Goal: Task Accomplishment & Management: Manage account settings

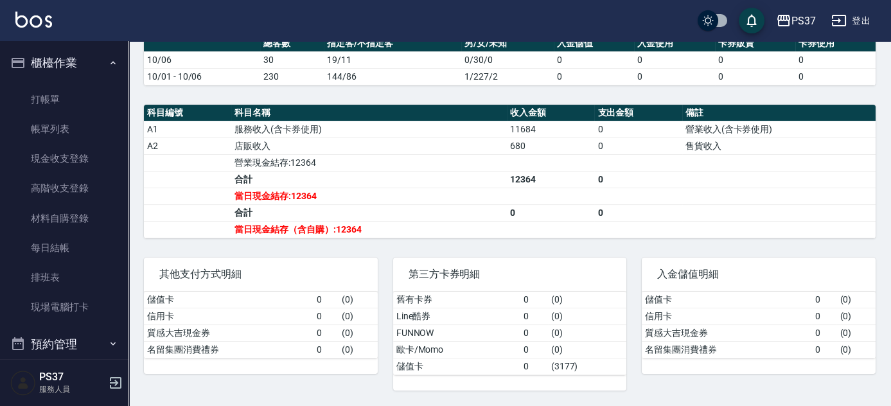
scroll to position [350, 0]
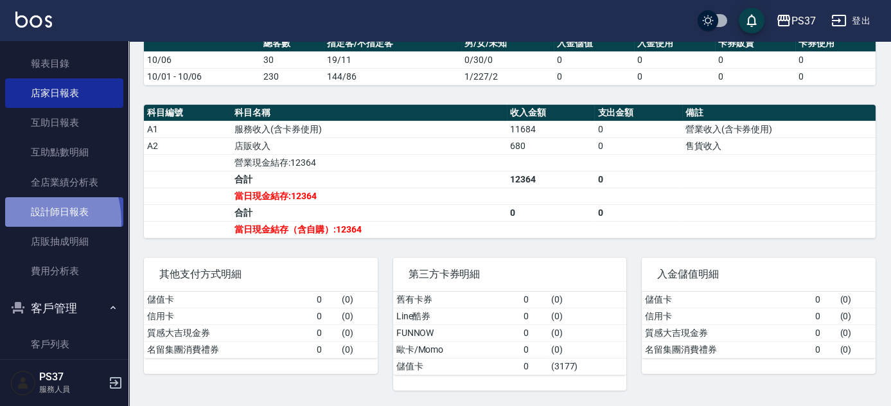
click at [26, 221] on link "設計師日報表" at bounding box center [64, 212] width 118 height 30
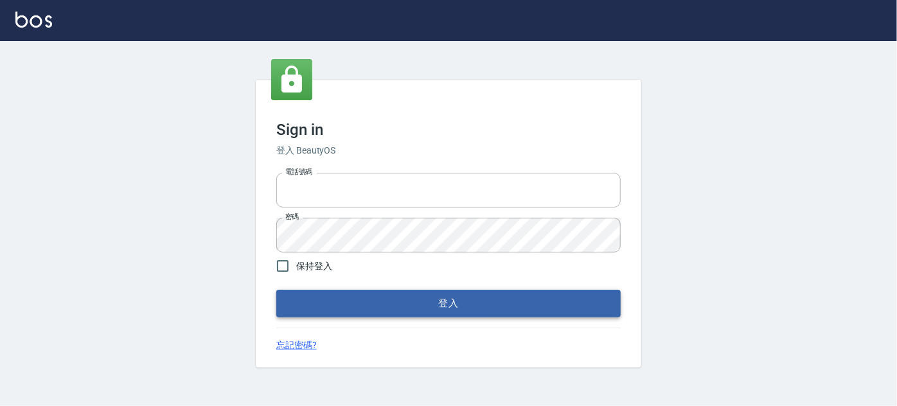
type input "037692666"
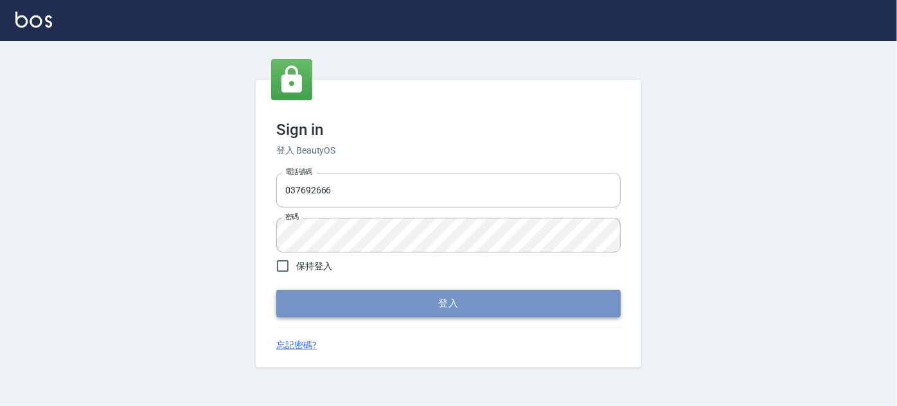
click at [380, 308] on button "登入" at bounding box center [448, 303] width 344 height 27
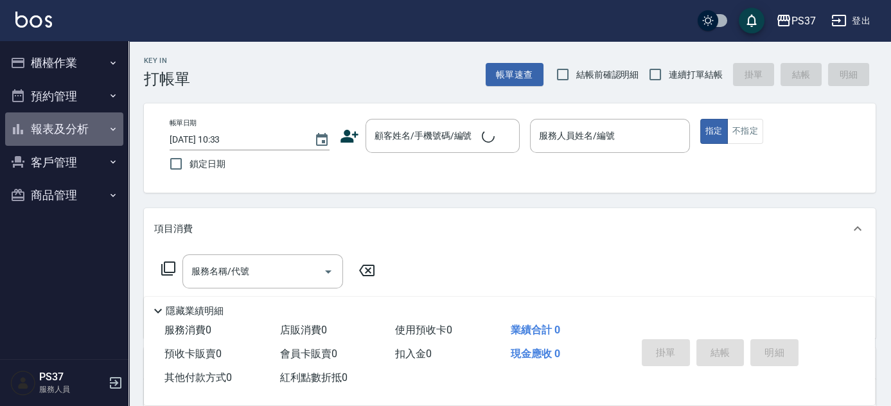
click at [62, 135] on button "報表及分析" at bounding box center [64, 128] width 118 height 33
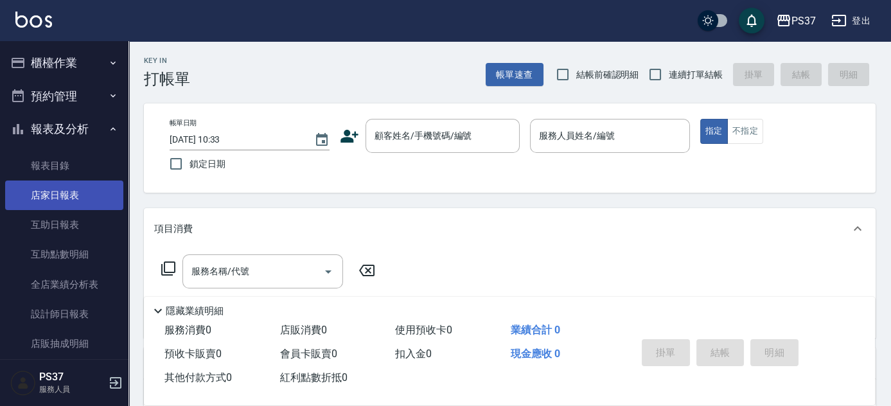
click at [66, 198] on link "店家日報表" at bounding box center [64, 195] width 118 height 30
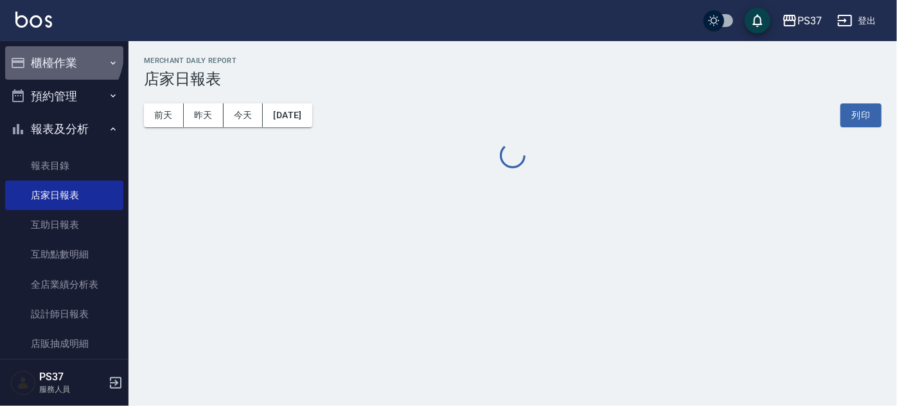
click at [60, 53] on button "櫃檯作業" at bounding box center [64, 62] width 118 height 33
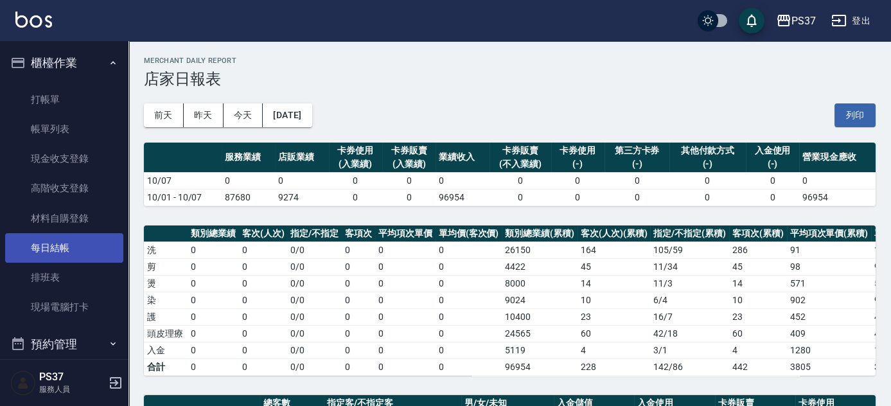
click at [51, 238] on link "每日結帳" at bounding box center [64, 248] width 118 height 30
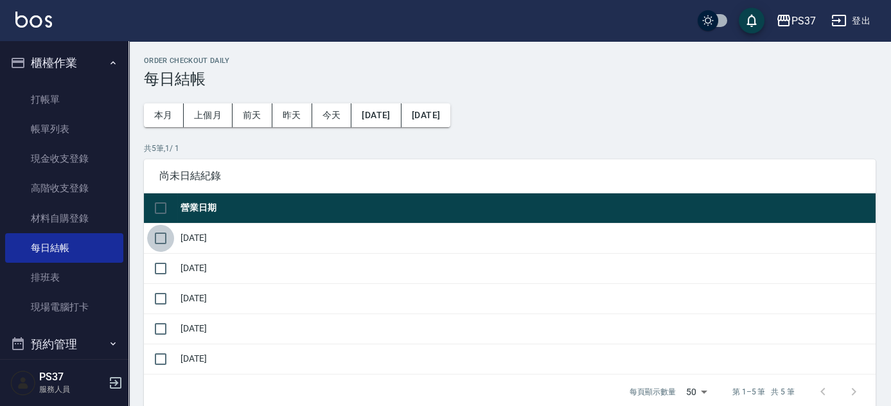
click at [159, 235] on input "checkbox" at bounding box center [160, 238] width 27 height 27
checkbox input "true"
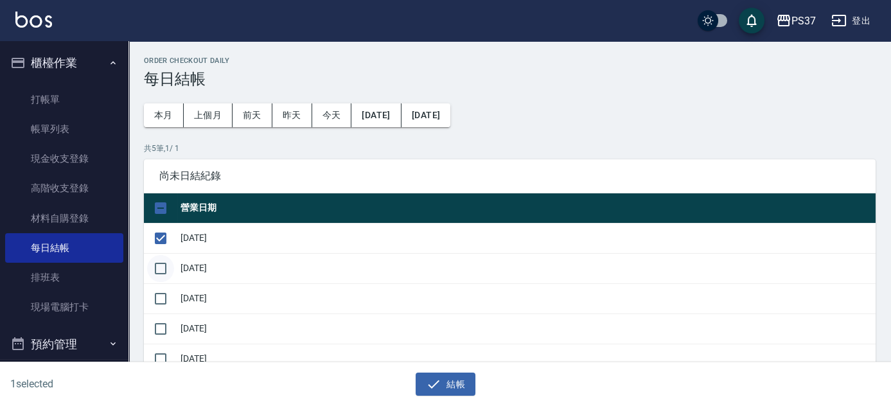
click at [158, 265] on input "checkbox" at bounding box center [160, 268] width 27 height 27
checkbox input "true"
click at [155, 292] on input "checkbox" at bounding box center [160, 298] width 27 height 27
checkbox input "true"
click at [162, 326] on input "checkbox" at bounding box center [160, 328] width 27 height 27
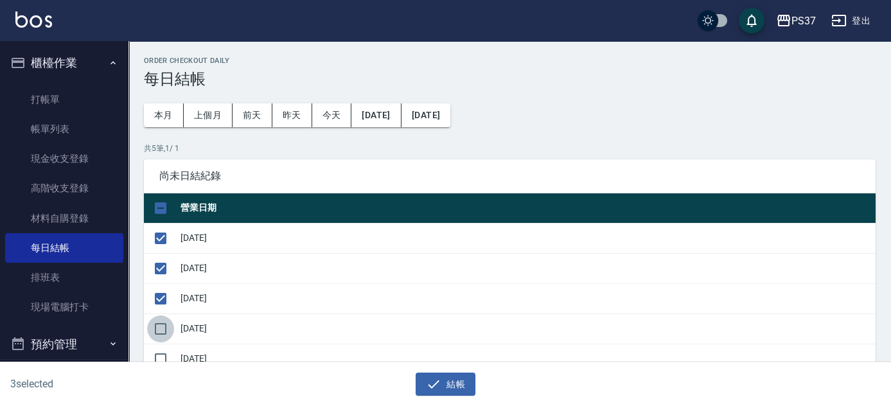
checkbox input "true"
click at [157, 348] on input "checkbox" at bounding box center [160, 359] width 27 height 27
checkbox input "true"
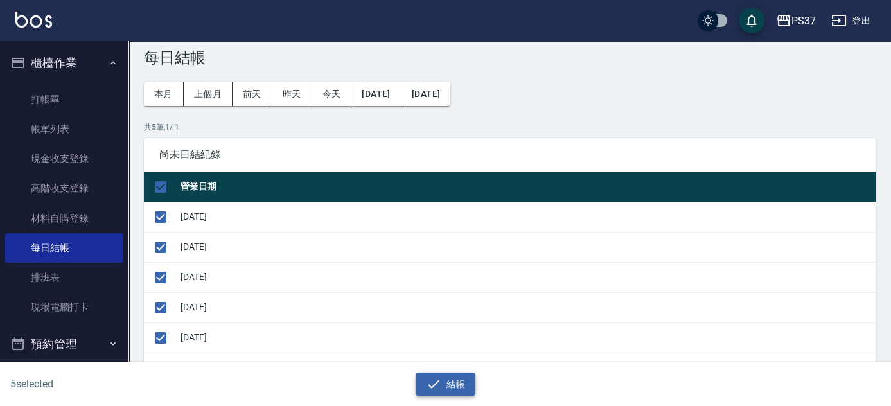
scroll to position [58, 0]
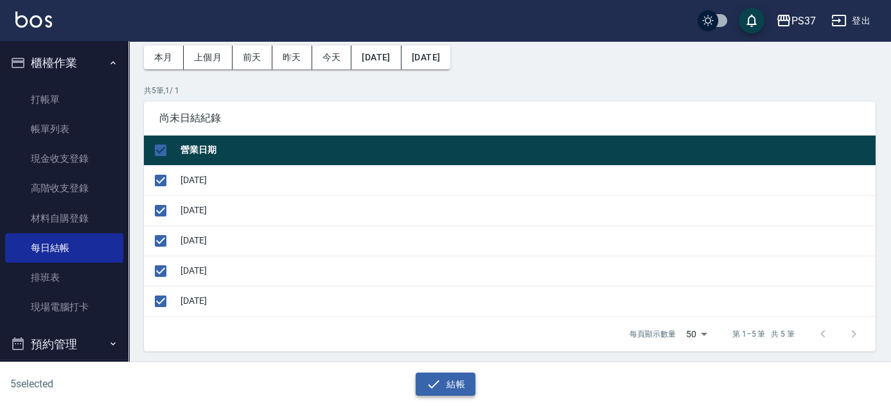
click at [445, 381] on button "結帳" at bounding box center [446, 384] width 60 height 24
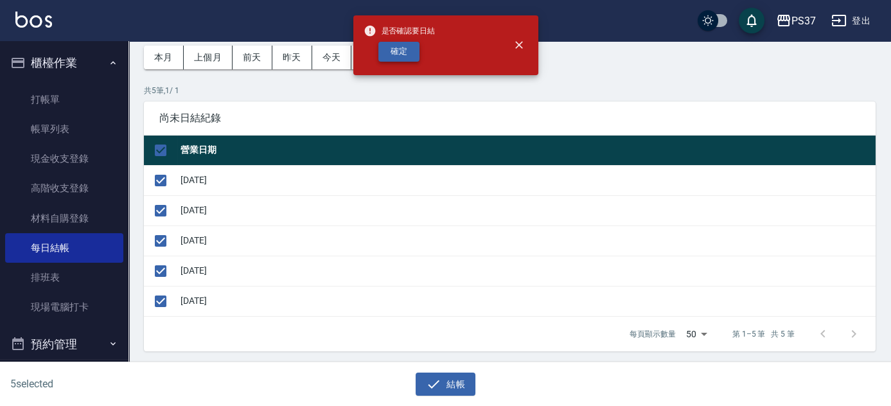
click at [402, 56] on button "確定" at bounding box center [398, 52] width 41 height 20
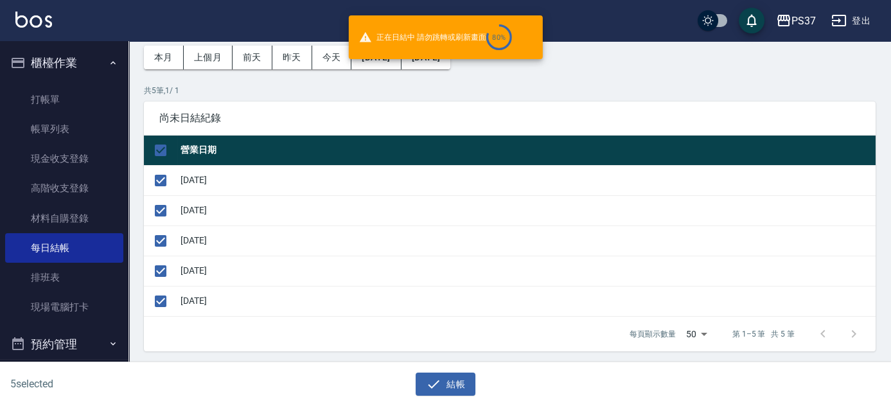
checkbox input "false"
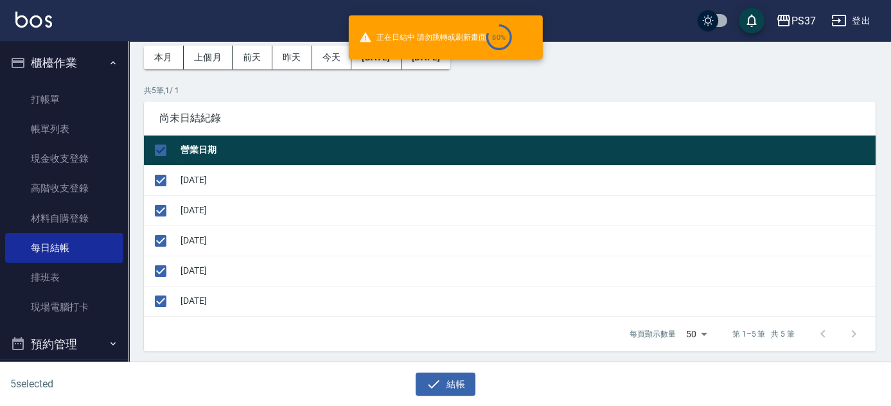
checkbox input "false"
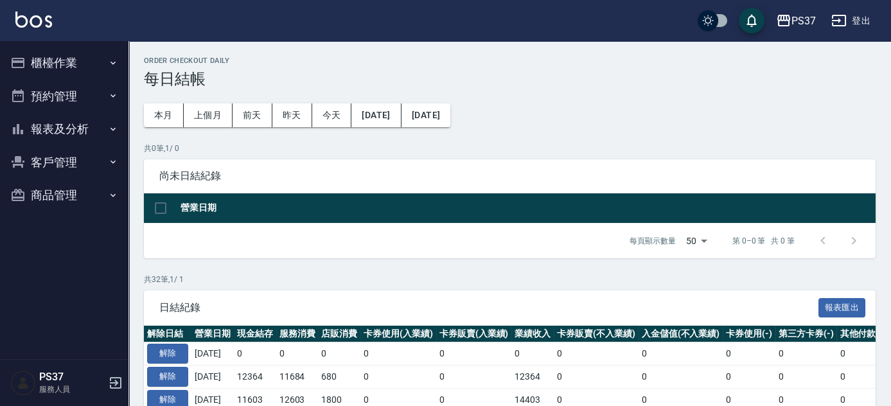
scroll to position [175, 0]
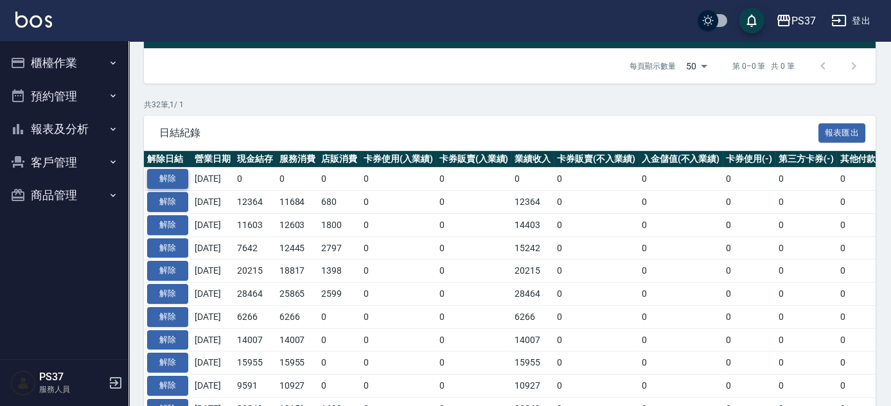
click at [177, 184] on button "解除" at bounding box center [167, 179] width 41 height 20
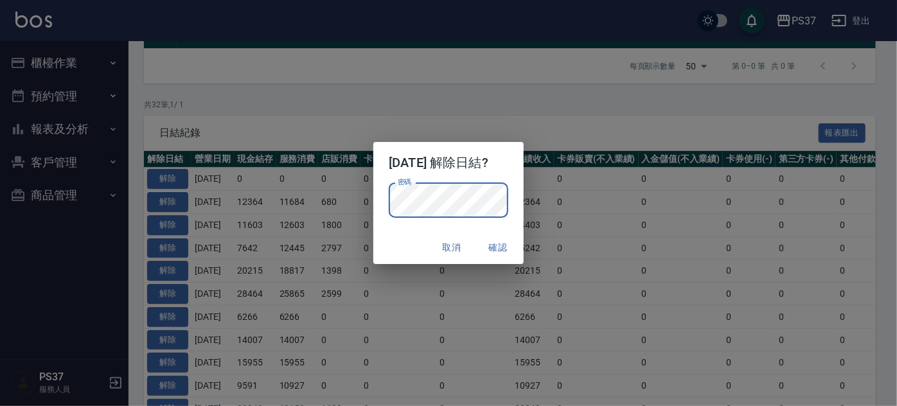
click at [568, 236] on div "[DATE] 解除日結? 密碼 密碼 取消 確認" at bounding box center [448, 203] width 897 height 406
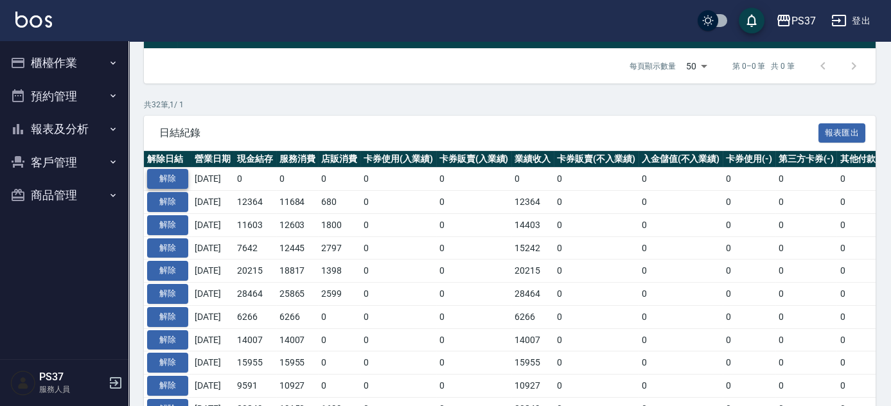
click at [173, 175] on button "解除" at bounding box center [167, 179] width 41 height 20
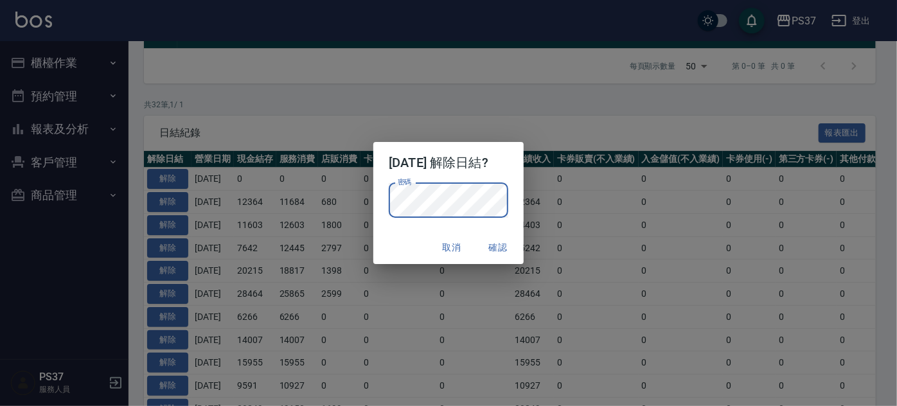
click at [491, 249] on button "確認" at bounding box center [497, 248] width 41 height 24
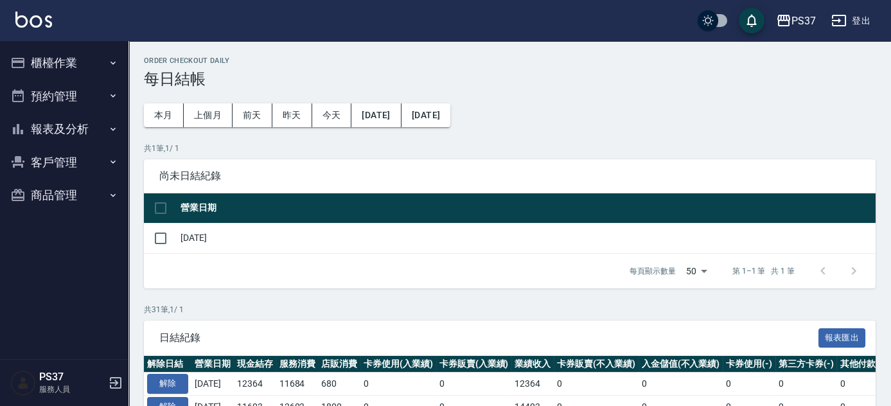
scroll to position [292, 0]
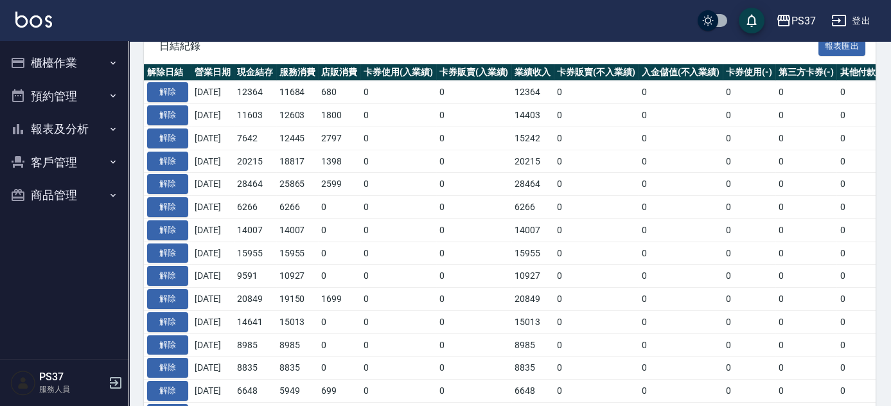
click at [59, 131] on button "報表及分析" at bounding box center [64, 128] width 118 height 33
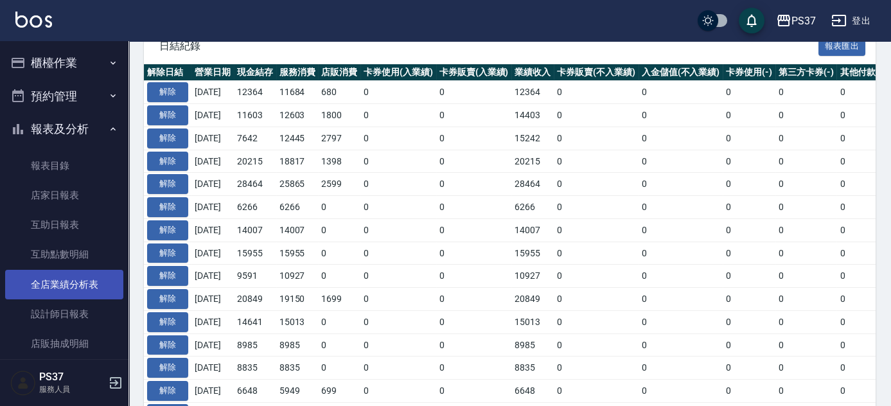
click at [72, 282] on link "全店業績分析表" at bounding box center [64, 285] width 118 height 30
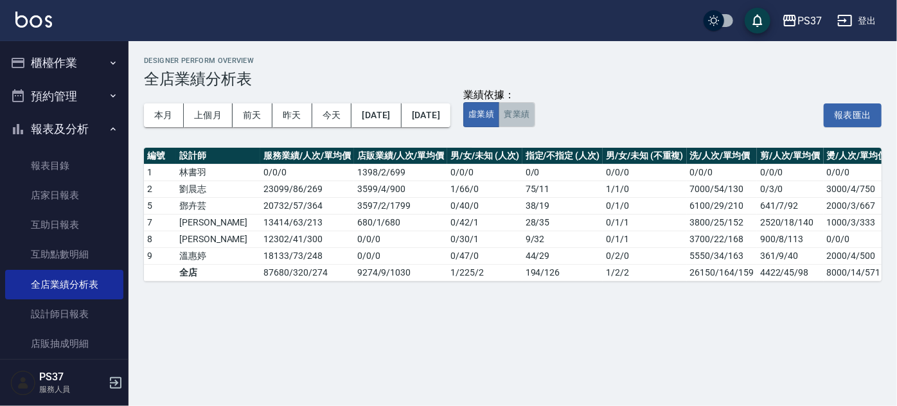
click at [534, 110] on button "實業績" at bounding box center [516, 114] width 36 height 25
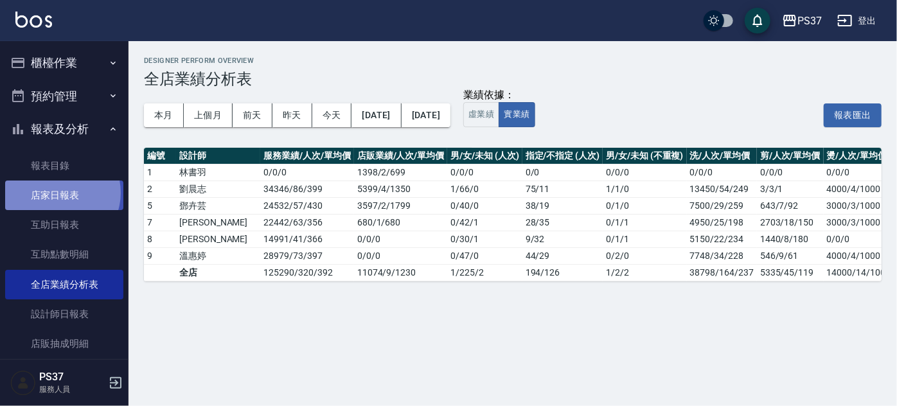
click at [58, 193] on link "店家日報表" at bounding box center [64, 195] width 118 height 30
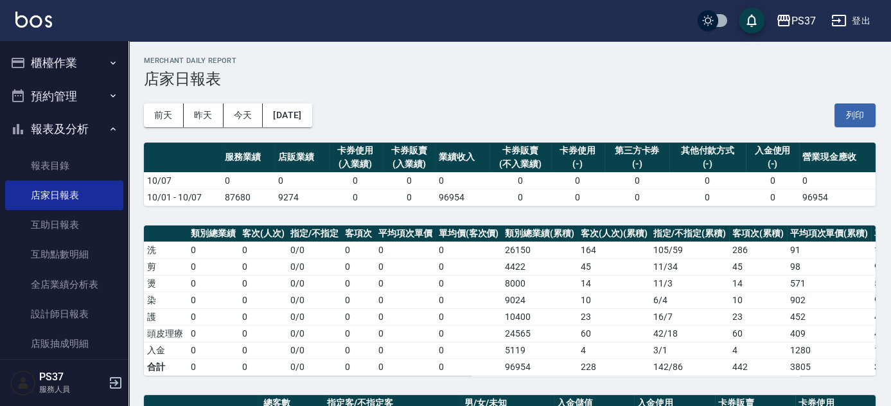
click at [83, 126] on button "報表及分析" at bounding box center [64, 128] width 118 height 33
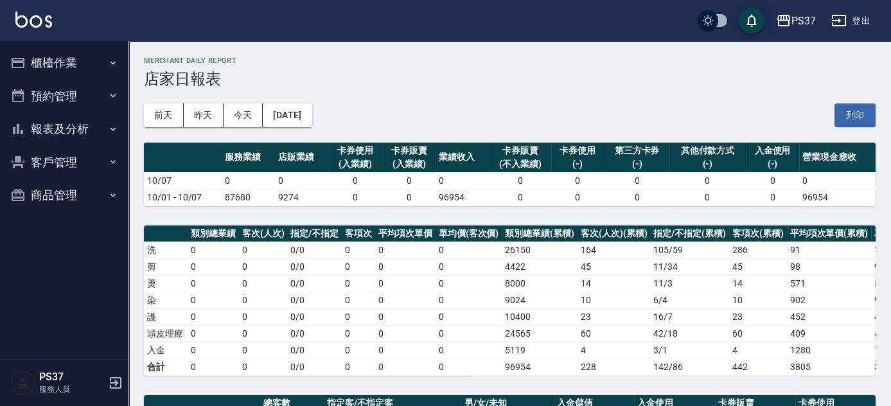
click at [87, 164] on button "客戶管理" at bounding box center [64, 162] width 118 height 33
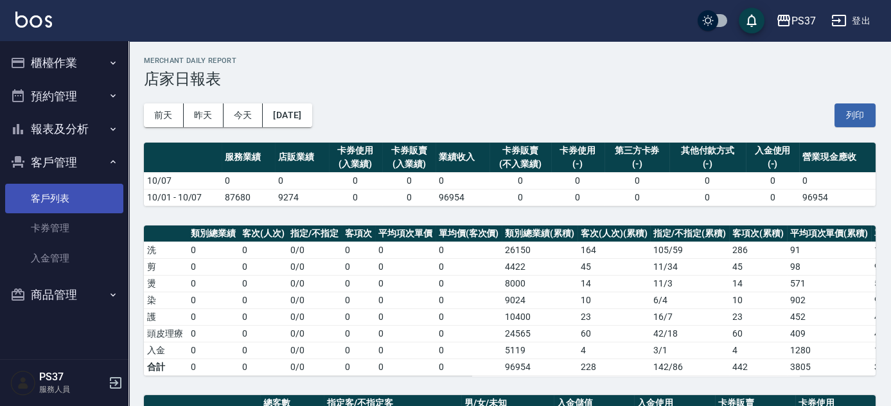
click at [77, 188] on link "客戶列表" at bounding box center [64, 199] width 118 height 30
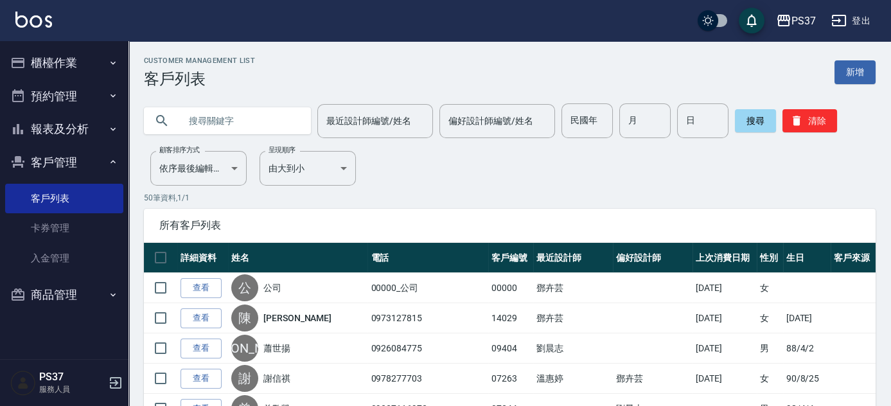
click at [55, 151] on button "客戶管理" at bounding box center [64, 162] width 118 height 33
